Goal: Task Accomplishment & Management: Manage account settings

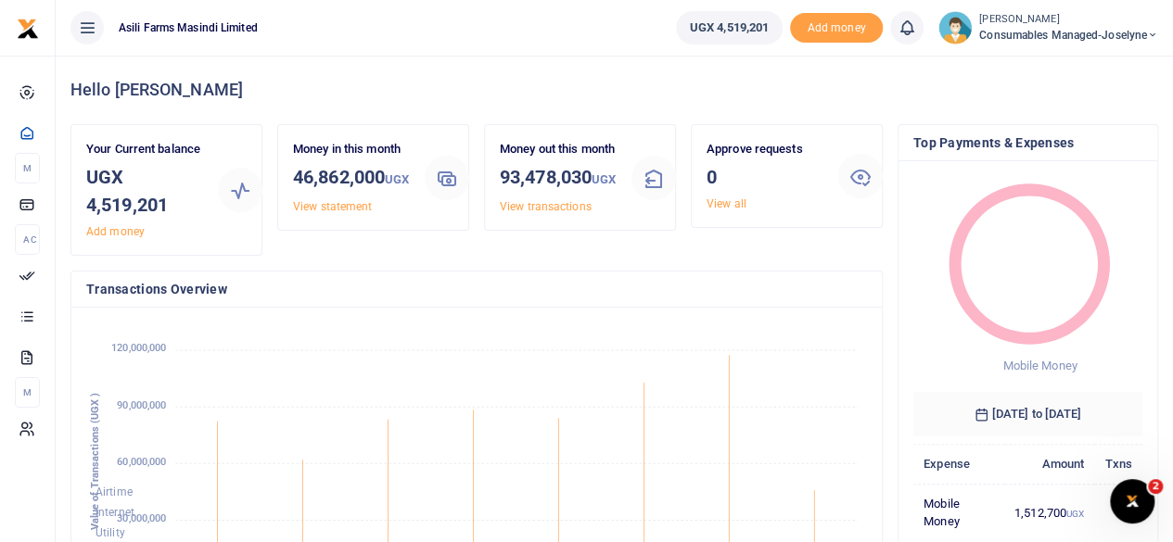
click at [1114, 36] on span "Consumables managed-Joselyne" at bounding box center [1068, 35] width 179 height 17
click at [1085, 59] on link "Switch accounts" at bounding box center [1087, 68] width 146 height 26
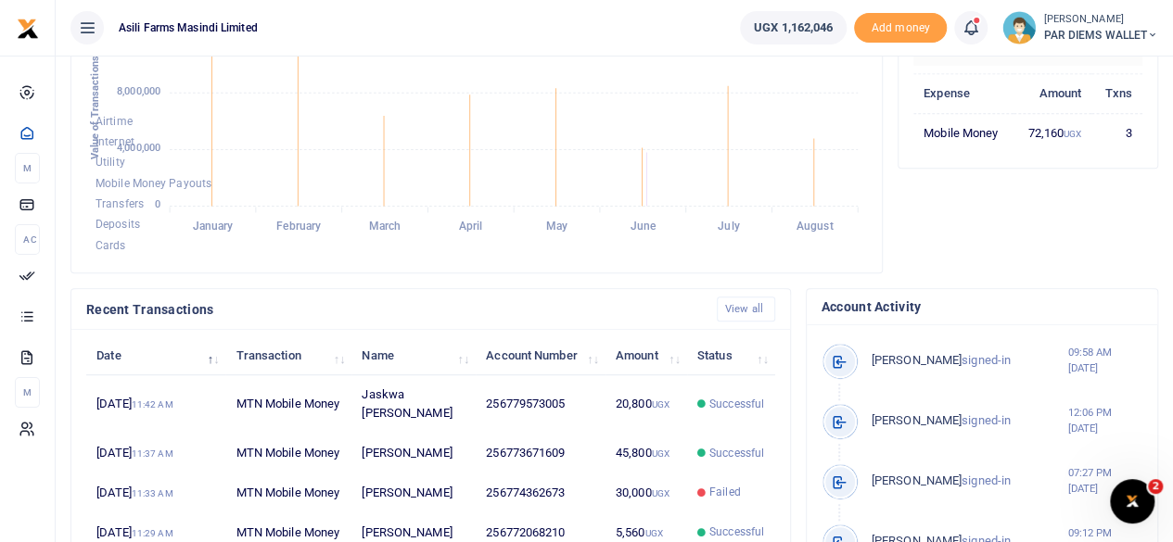
scroll to position [464, 0]
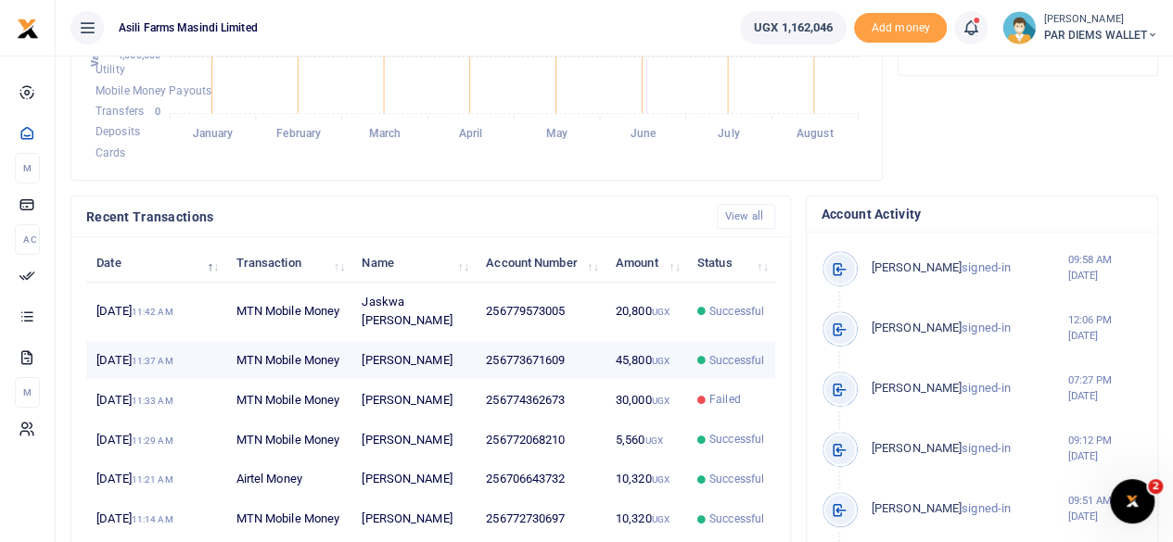
click at [398, 377] on td "[PERSON_NAME]" at bounding box center [413, 361] width 124 height 40
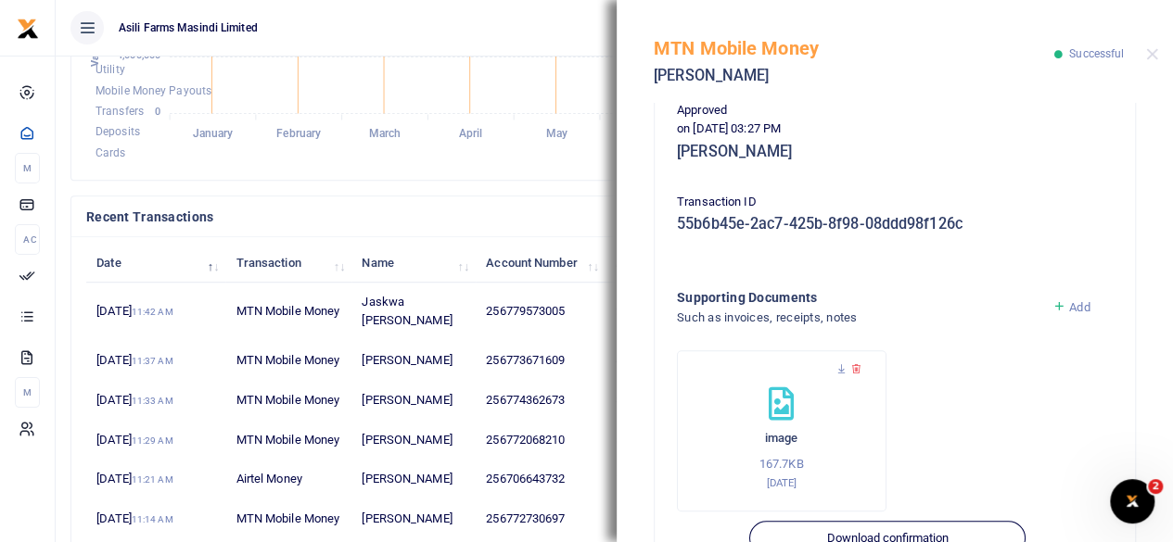
scroll to position [539, 0]
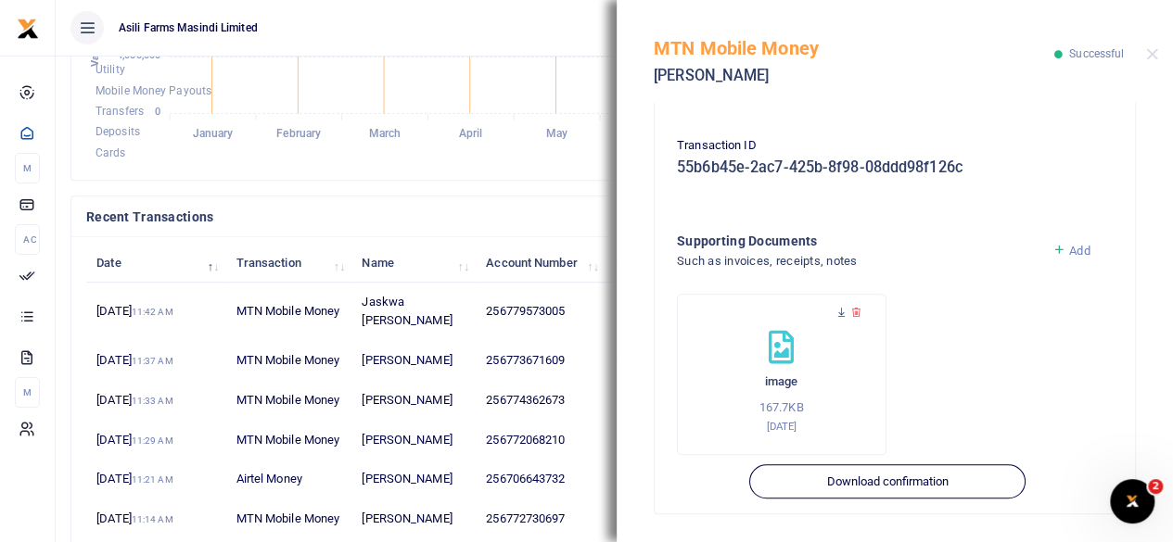
click at [842, 309] on icon at bounding box center [841, 313] width 12 height 12
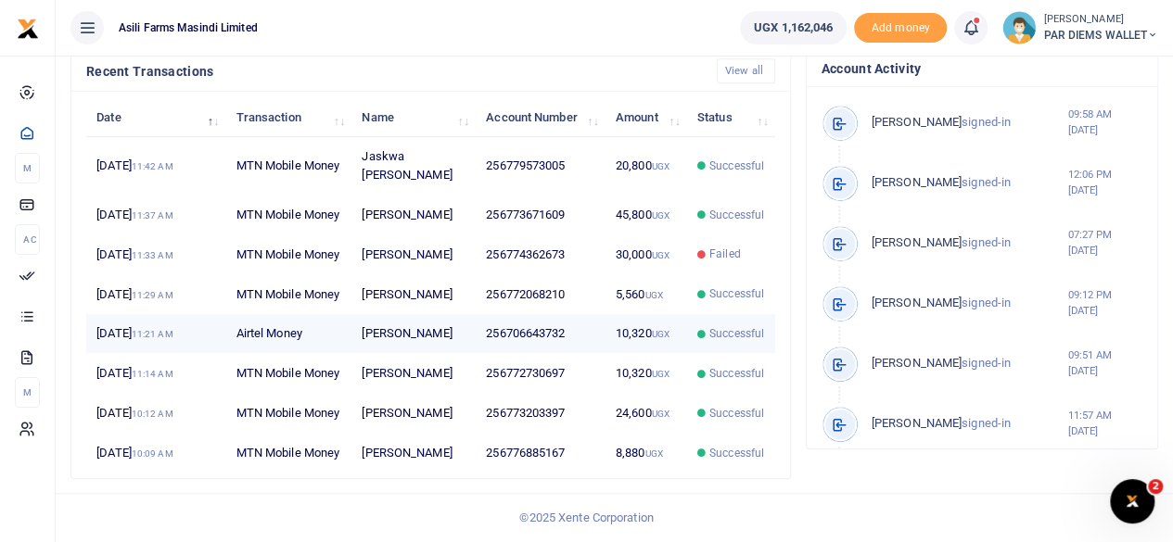
scroll to position [742, 0]
